Goal: Navigation & Orientation: Find specific page/section

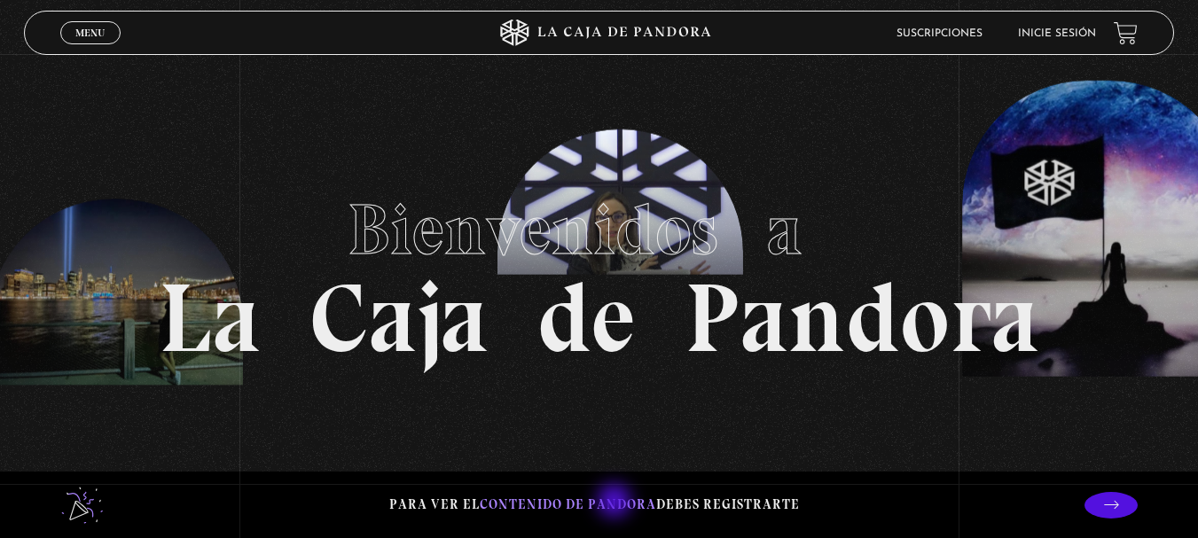
click at [616, 503] on span "contenido de Pandora" at bounding box center [568, 505] width 176 height 16
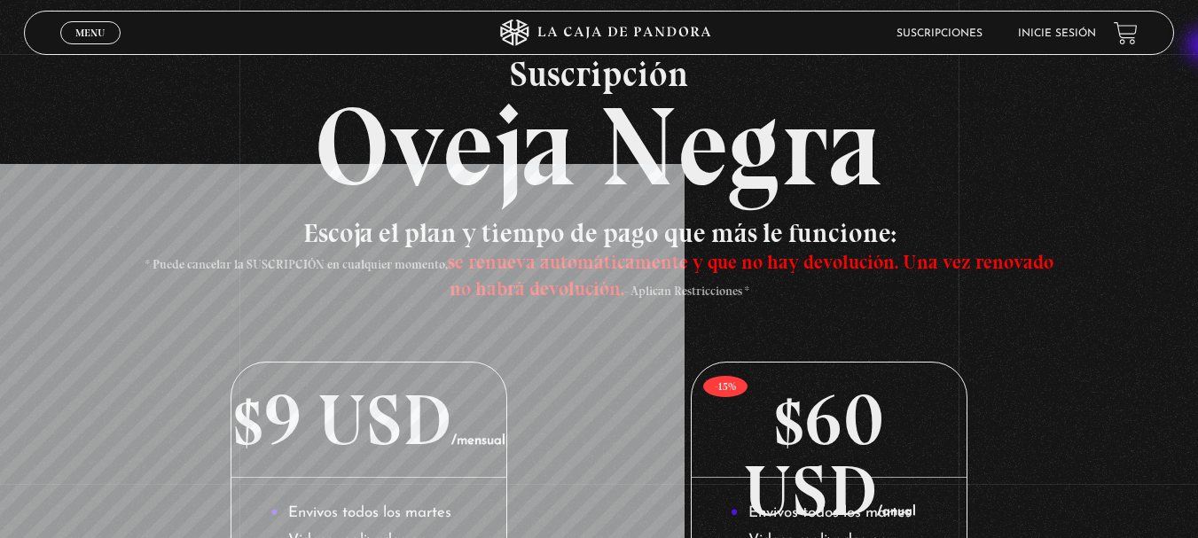
scroll to position [28, 0]
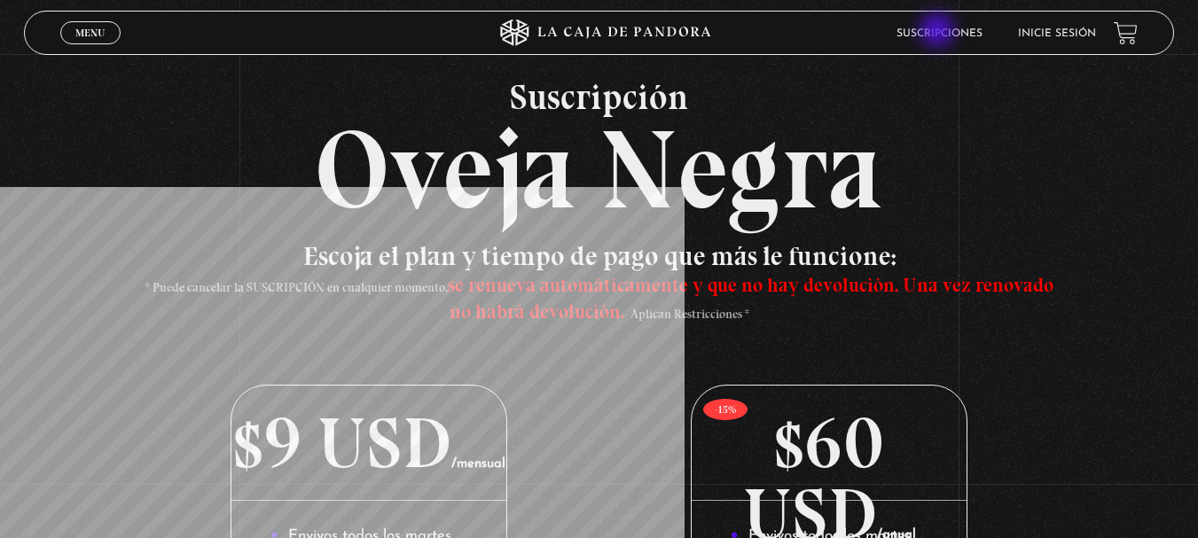
click at [939, 32] on link "Suscripciones" at bounding box center [939, 33] width 86 height 11
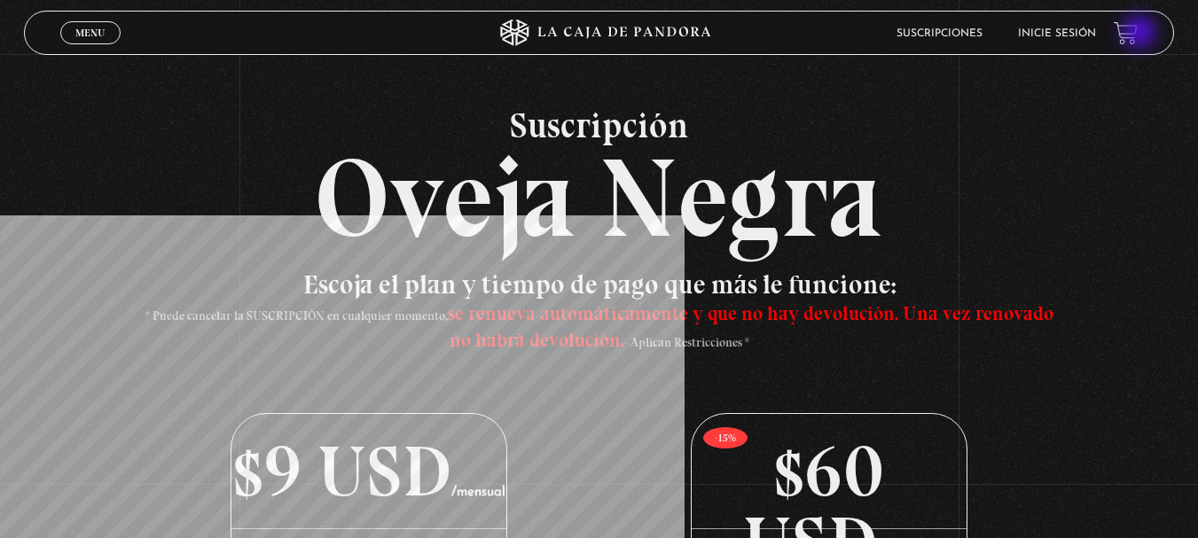
click at [1138, 34] on link at bounding box center [1126, 33] width 24 height 24
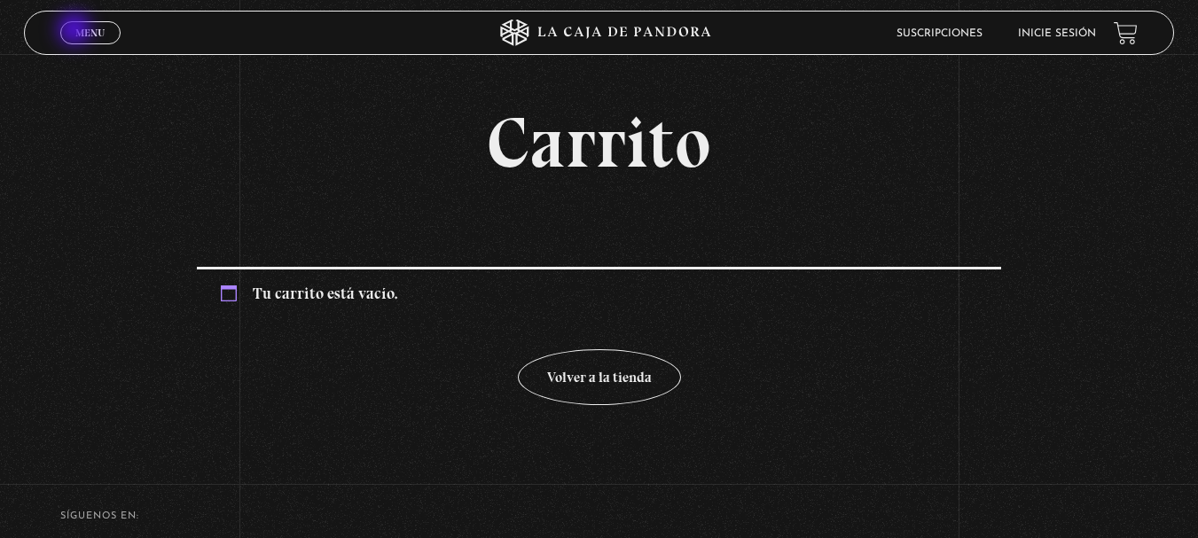
click at [76, 31] on span "Menu" at bounding box center [89, 32] width 29 height 11
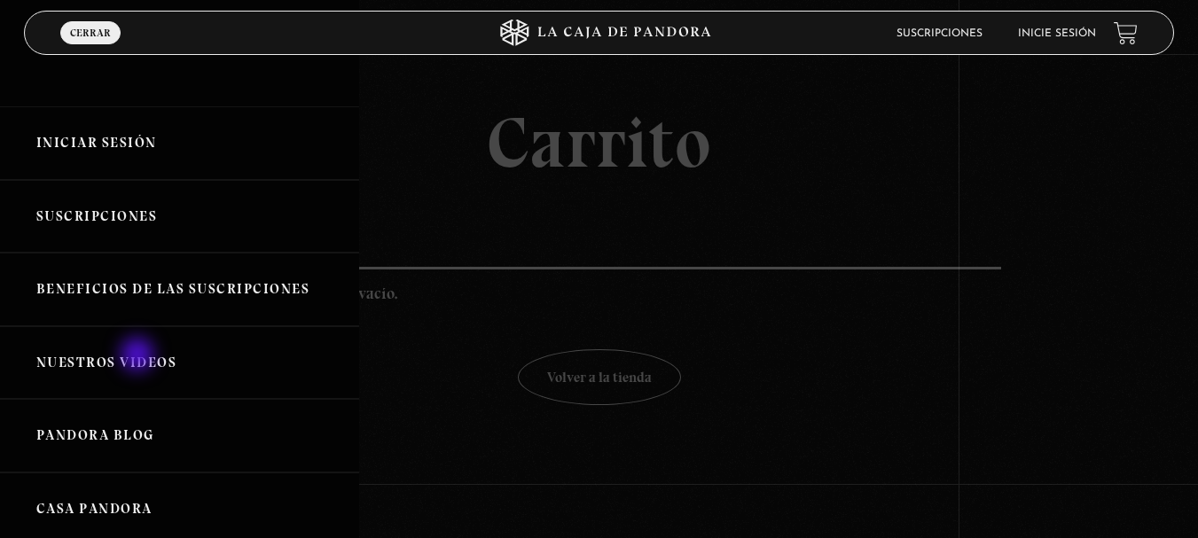
click at [139, 356] on link "Nuestros Videos" at bounding box center [179, 363] width 359 height 74
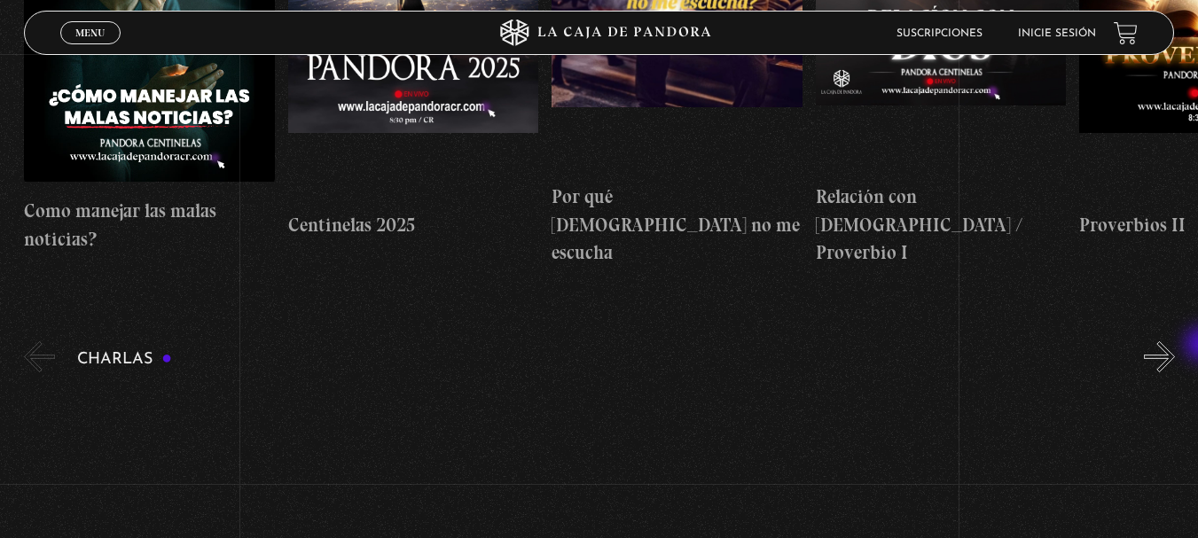
scroll to position [7641, 0]
